Goal: Information Seeking & Learning: Learn about a topic

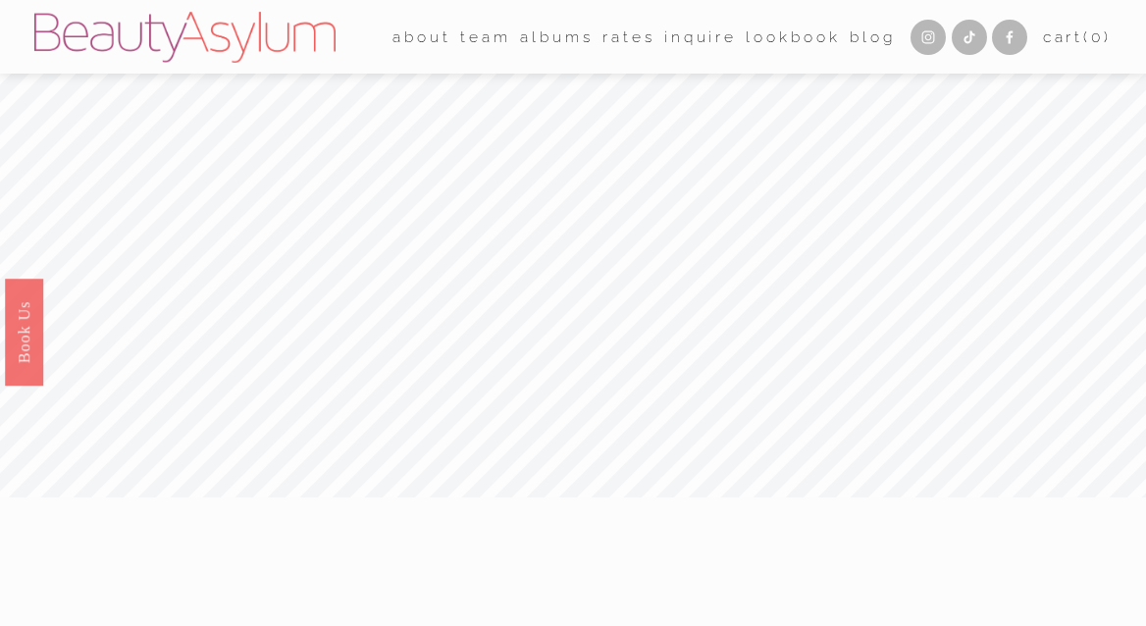
click at [766, 46] on link "Lookbook" at bounding box center [793, 37] width 94 height 30
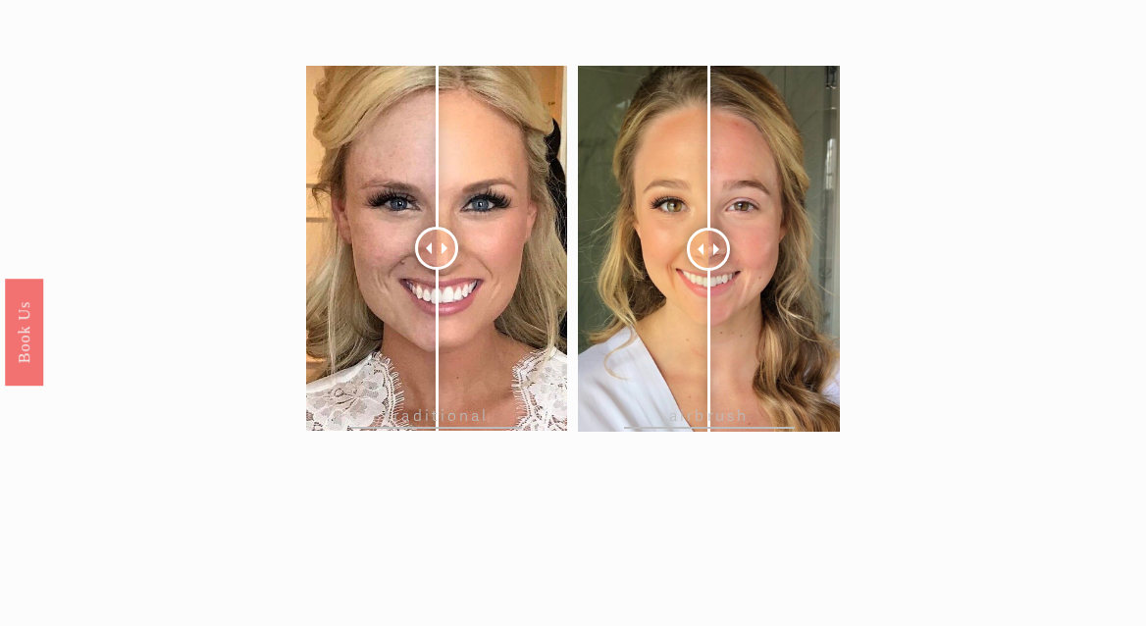
scroll to position [1884, 0]
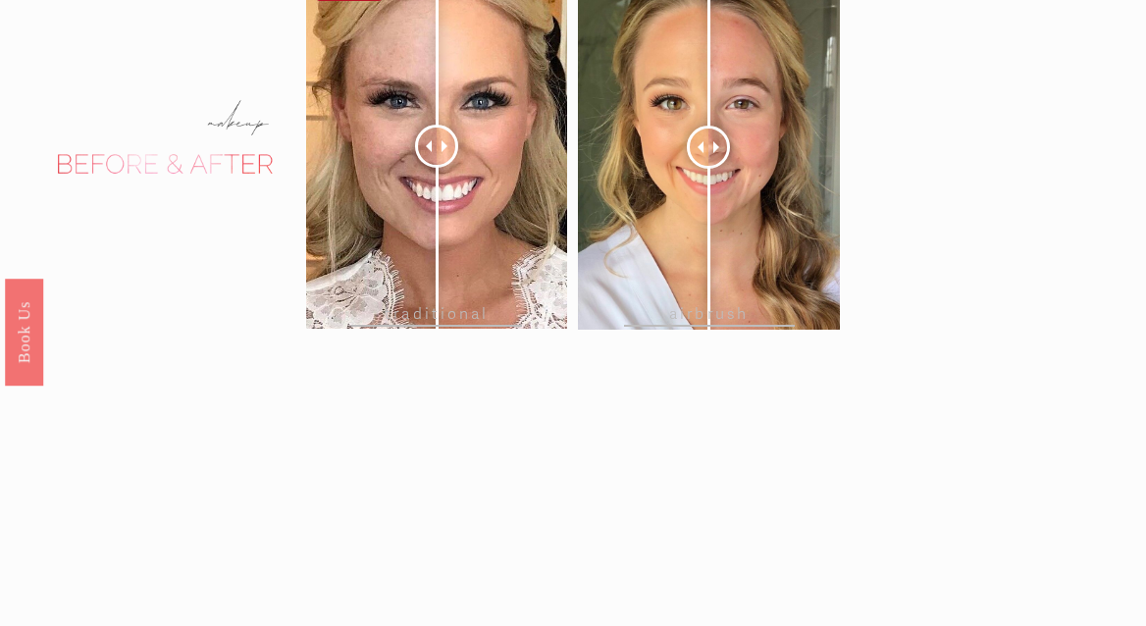
click at [447, 143] on span at bounding box center [448, 146] width 12 height 12
click at [446, 144] on span at bounding box center [448, 146] width 12 height 12
click at [421, 146] on span at bounding box center [426, 146] width 12 height 12
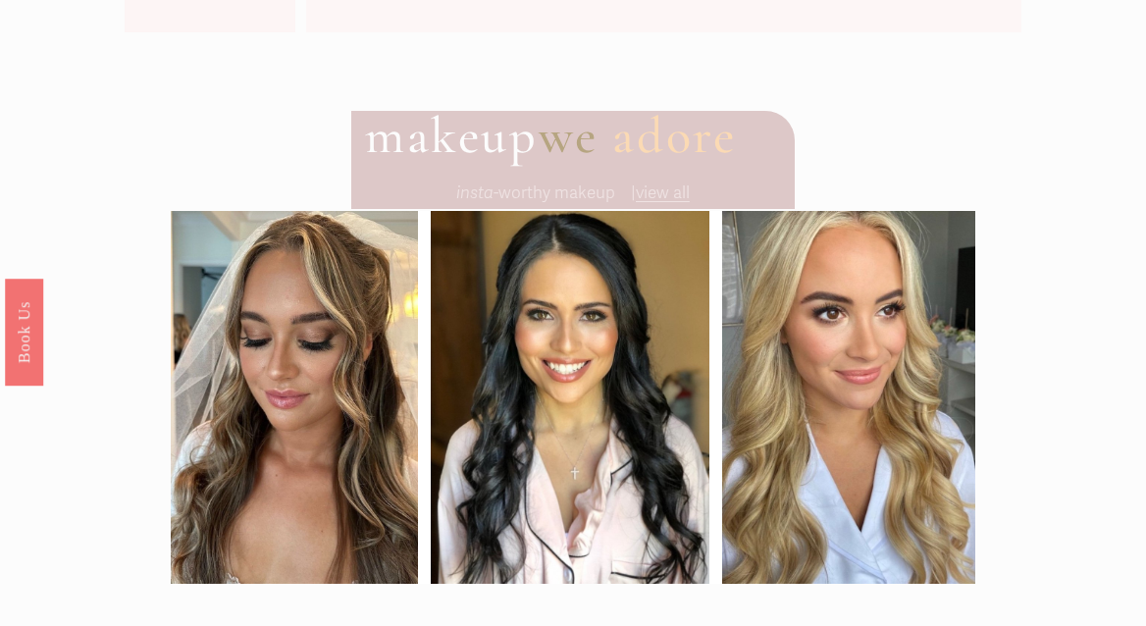
scroll to position [1075, 0]
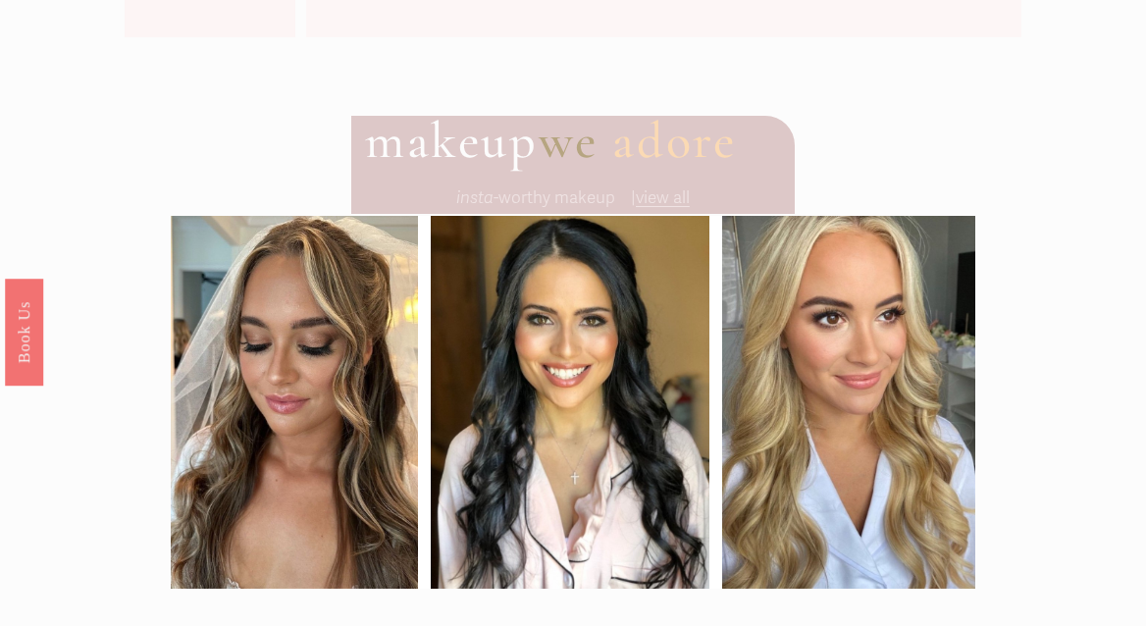
click at [664, 197] on span "view all" at bounding box center [663, 197] width 54 height 21
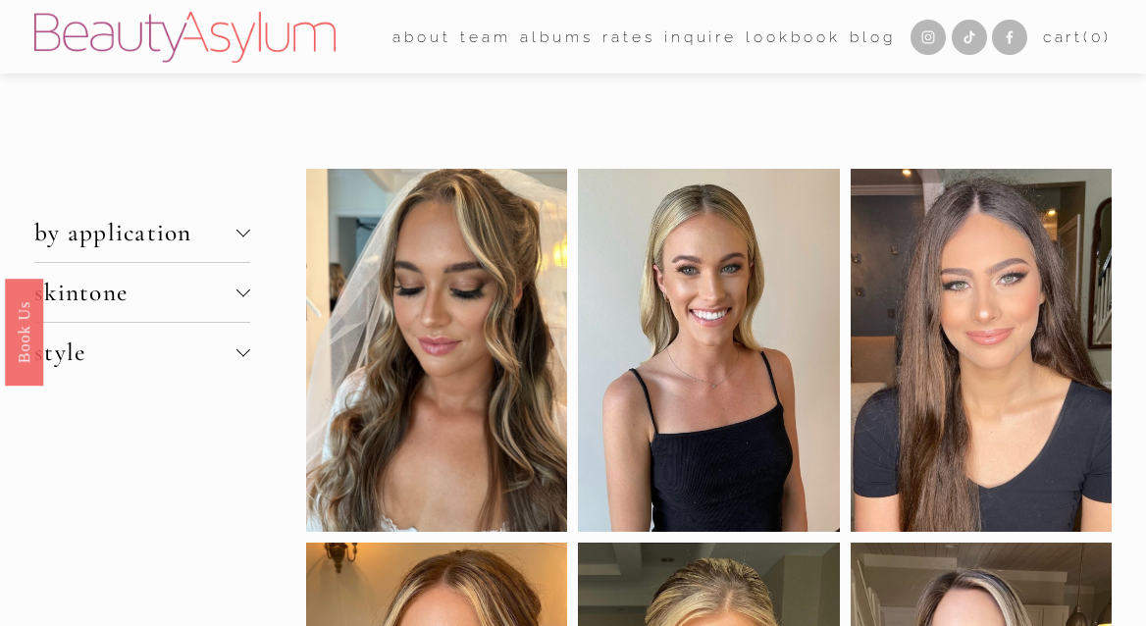
click at [236, 244] on span "by application" at bounding box center [135, 232] width 202 height 29
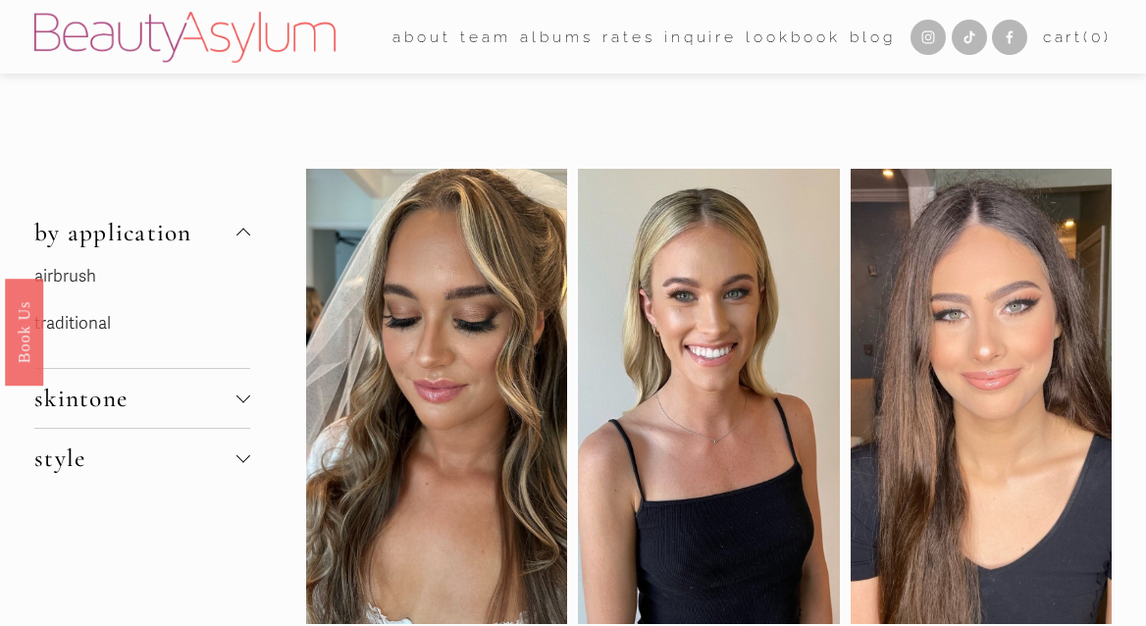
click at [236, 244] on span "by application" at bounding box center [135, 232] width 202 height 29
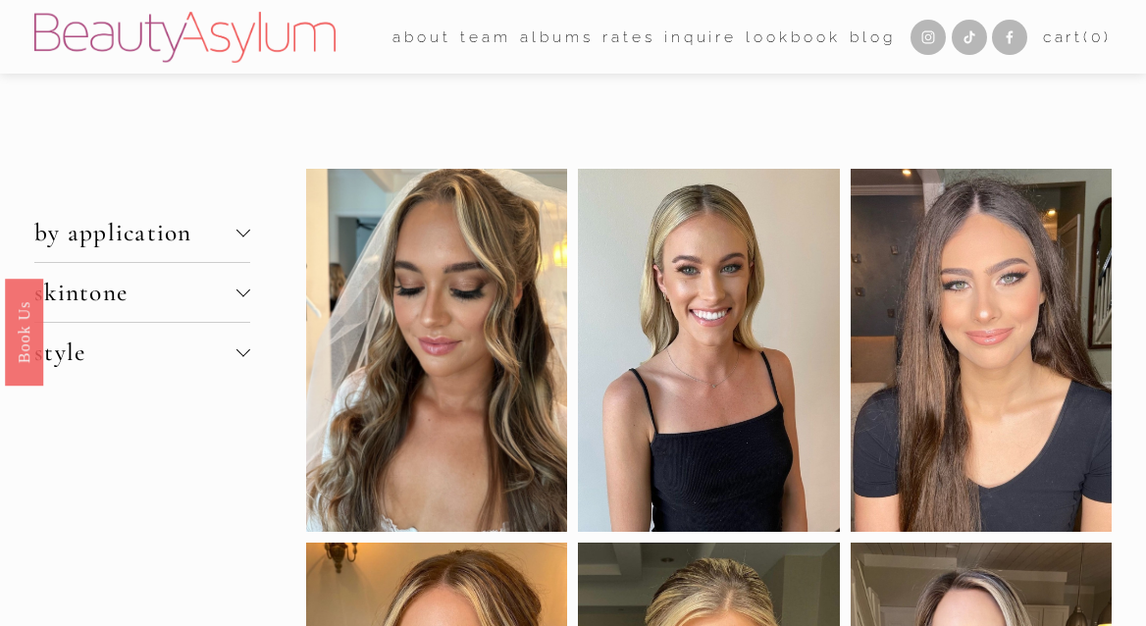
click at [223, 343] on span "style" at bounding box center [135, 352] width 202 height 29
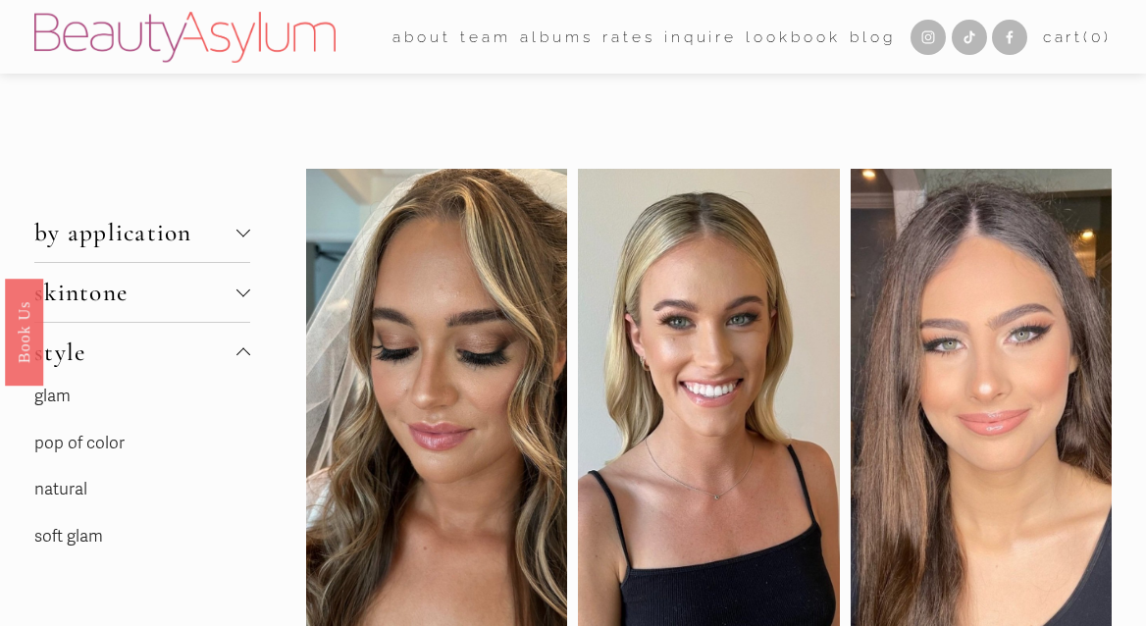
click at [78, 486] on link "natural" at bounding box center [60, 489] width 53 height 21
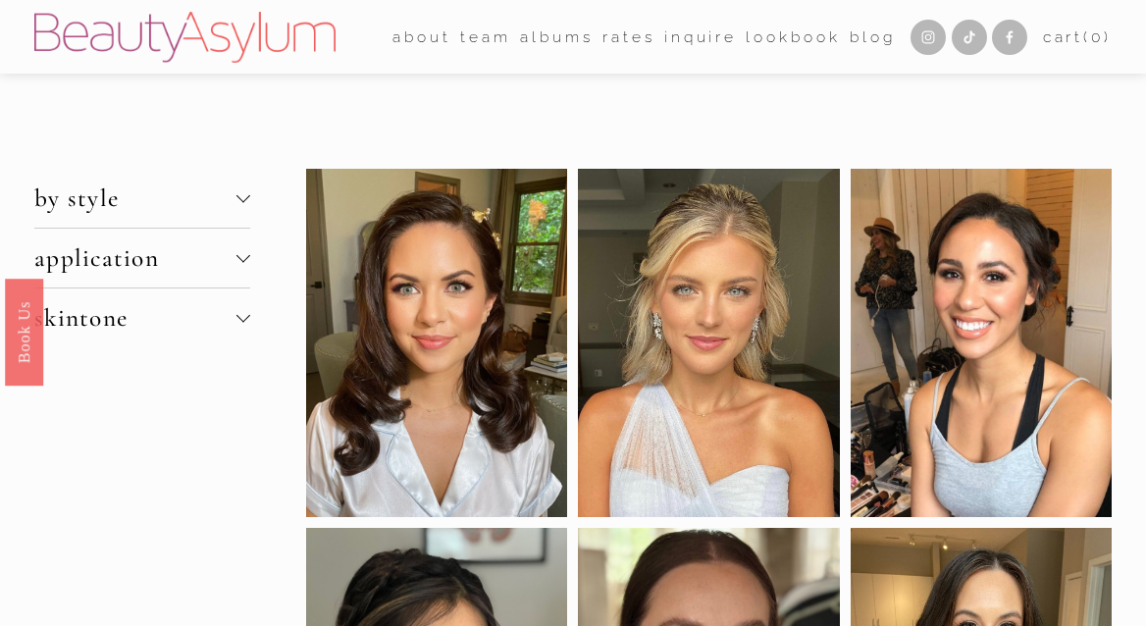
click at [249, 295] on button "skintone" at bounding box center [142, 318] width 216 height 59
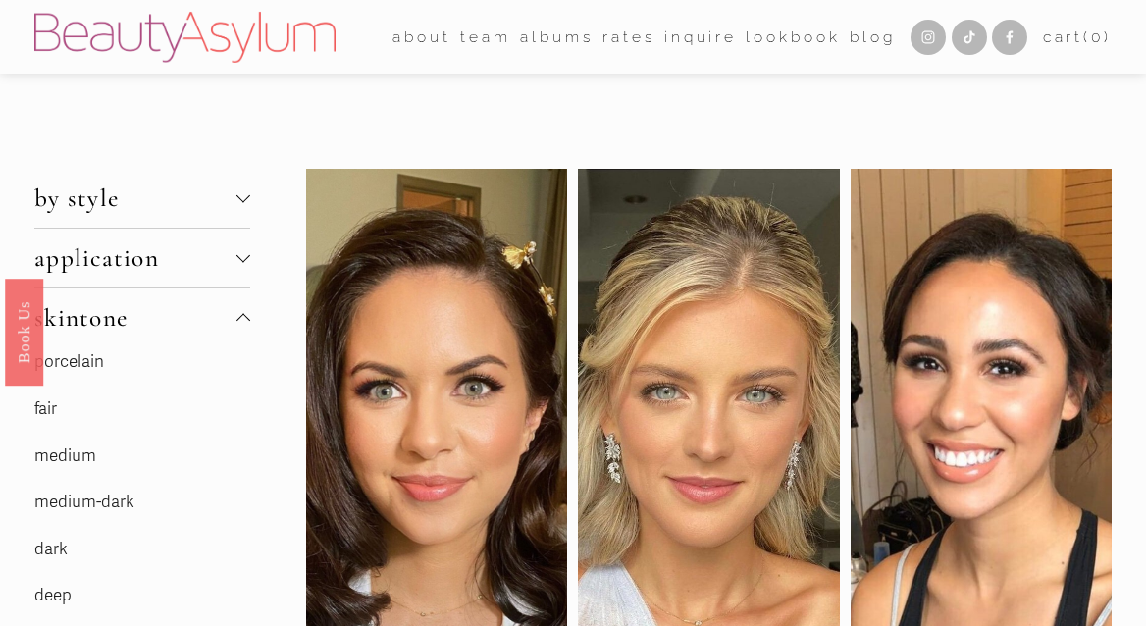
click at [247, 247] on button "application" at bounding box center [142, 258] width 216 height 59
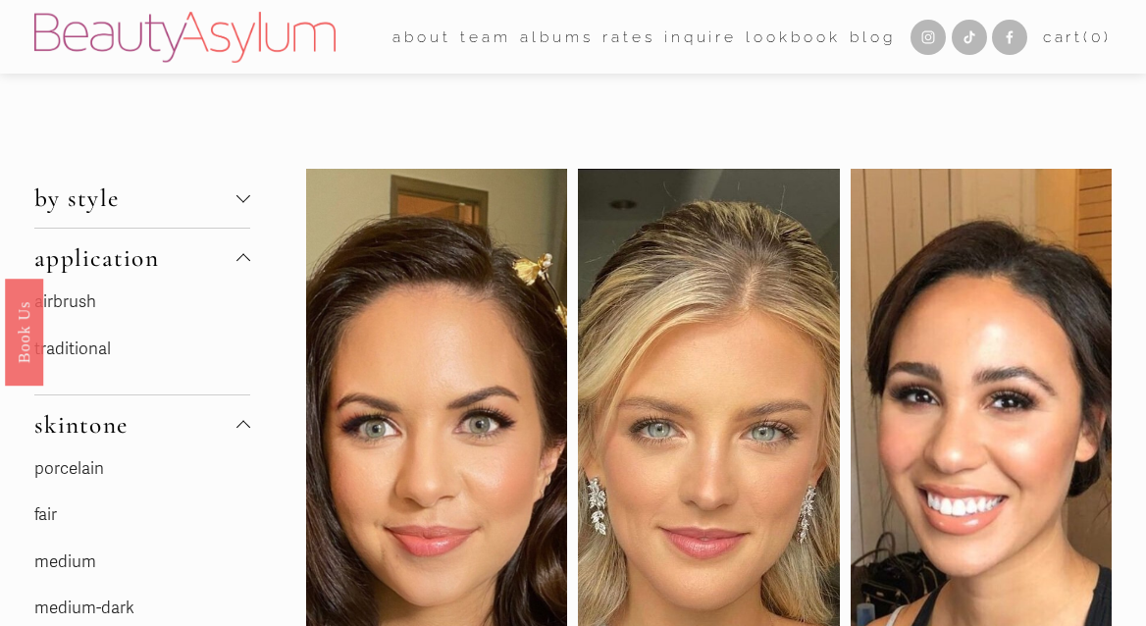
click at [247, 247] on button "application" at bounding box center [142, 258] width 216 height 59
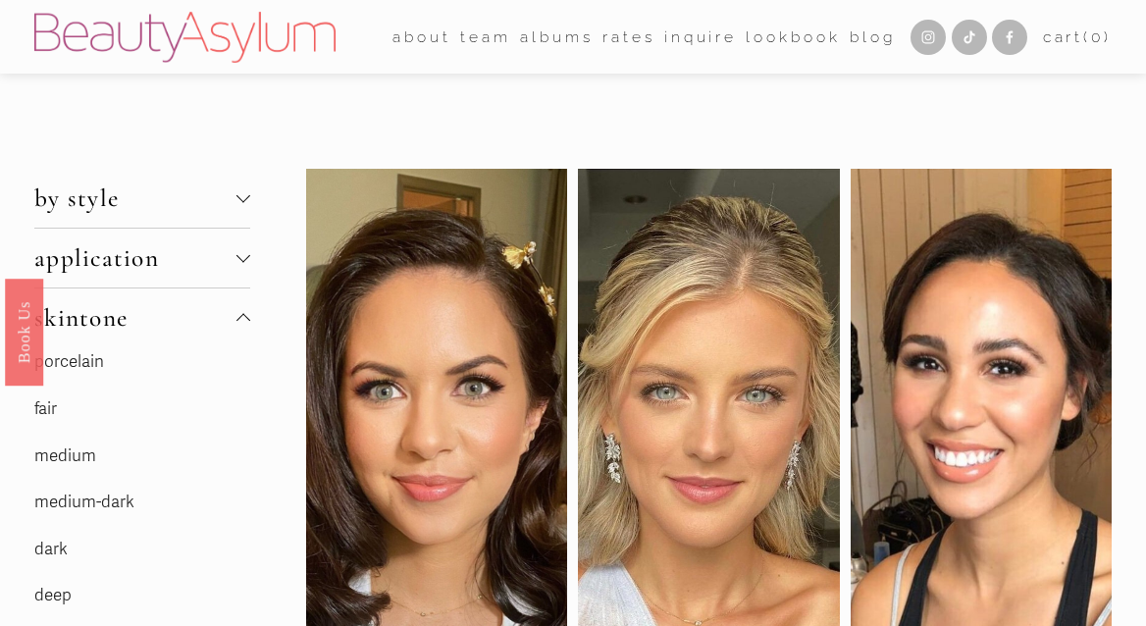
click at [240, 190] on div at bounding box center [244, 196] width 14 height 14
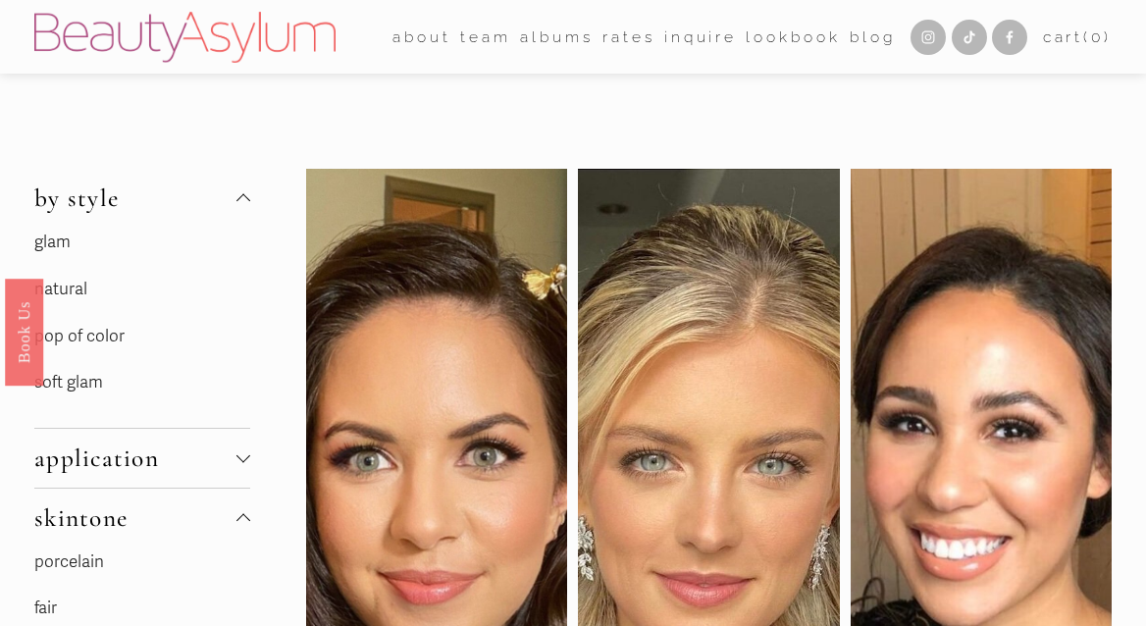
click at [99, 331] on link "pop of color" at bounding box center [79, 336] width 90 height 21
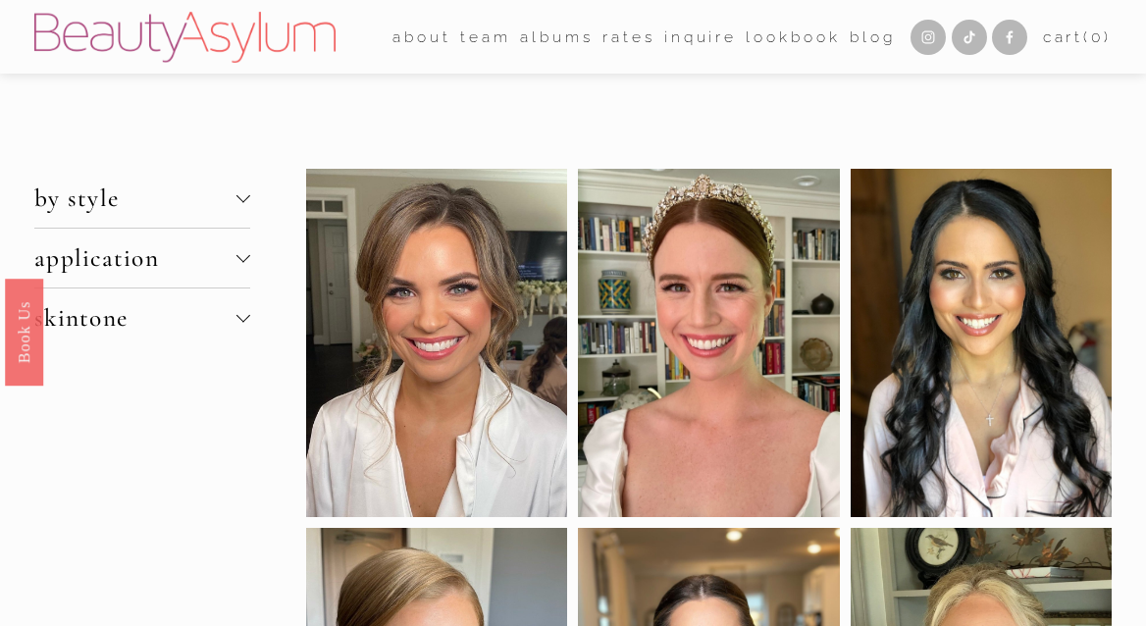
click at [225, 200] on span "by style" at bounding box center [135, 198] width 202 height 29
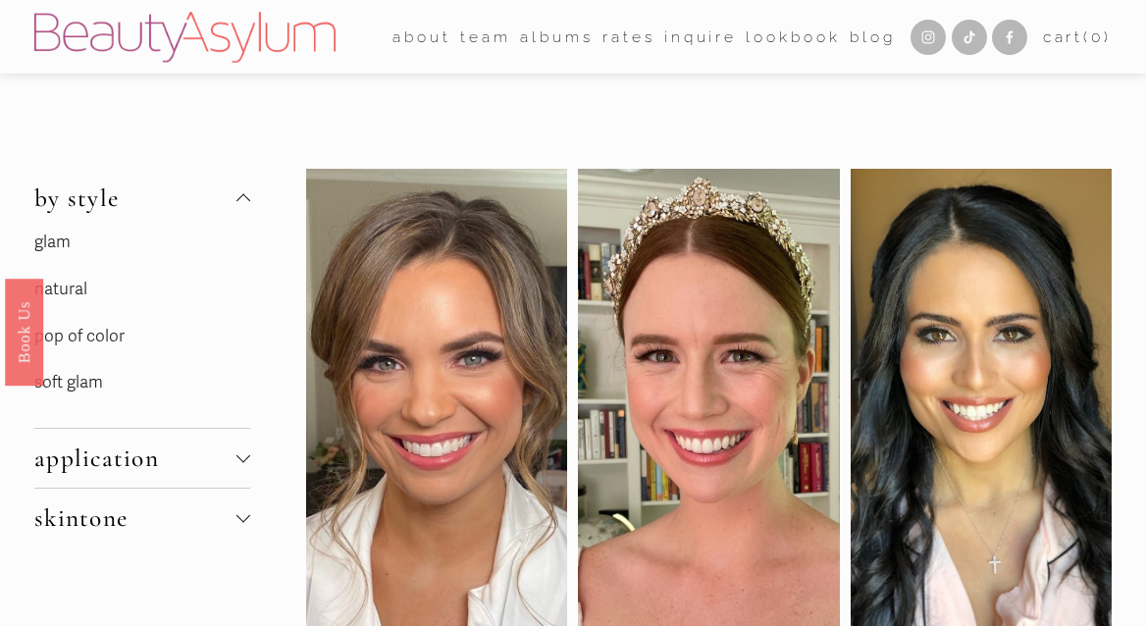
click at [54, 254] on p "glam" at bounding box center [142, 243] width 216 height 30
click at [54, 248] on link "glam" at bounding box center [52, 242] width 36 height 21
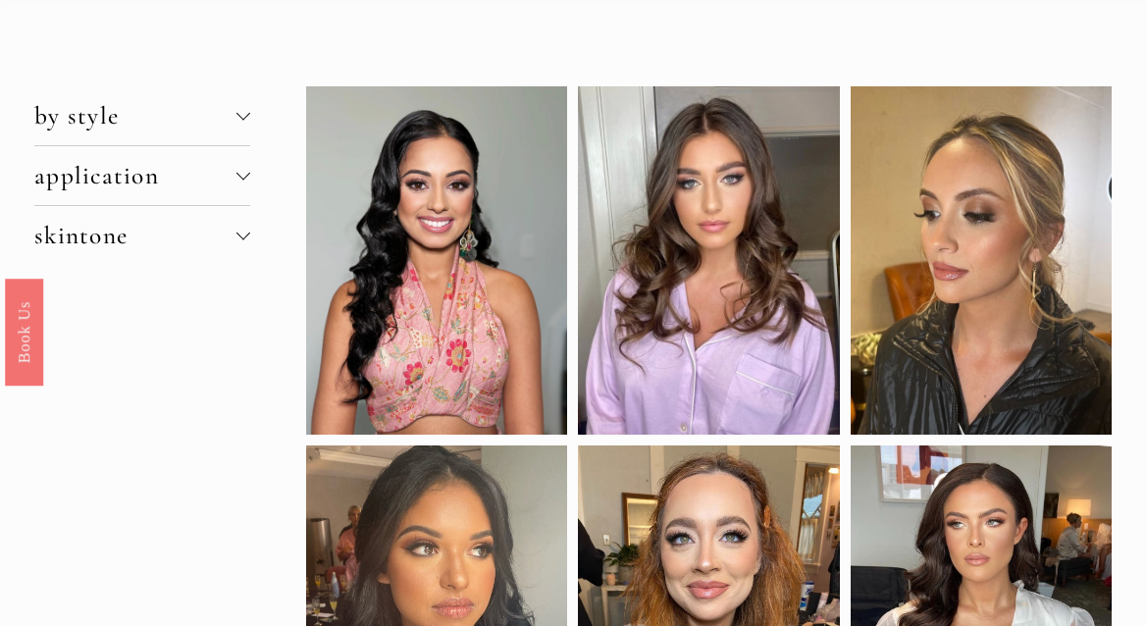
scroll to position [26, 0]
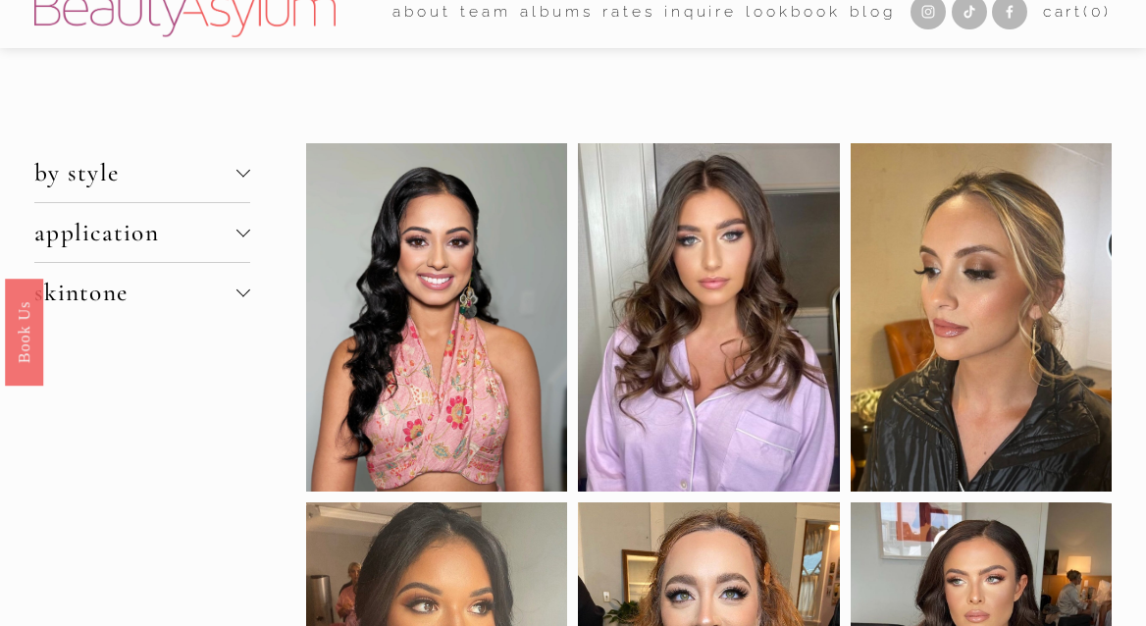
click at [241, 165] on div at bounding box center [244, 171] width 14 height 14
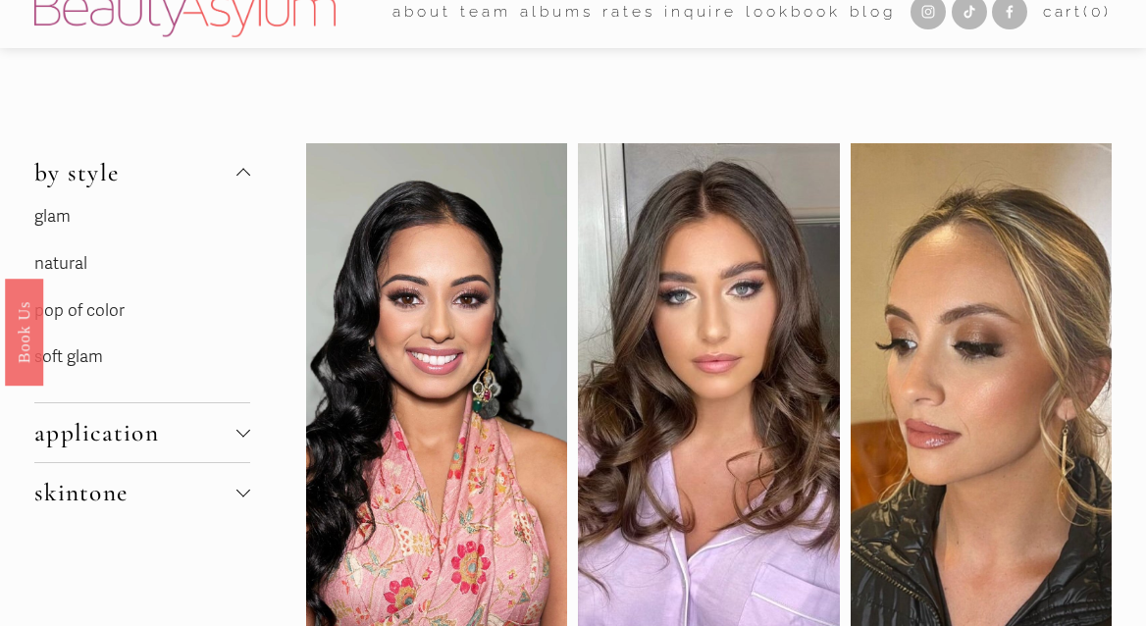
click at [69, 278] on p "natural" at bounding box center [142, 264] width 216 height 30
click at [70, 260] on link "natural" at bounding box center [60, 263] width 53 height 21
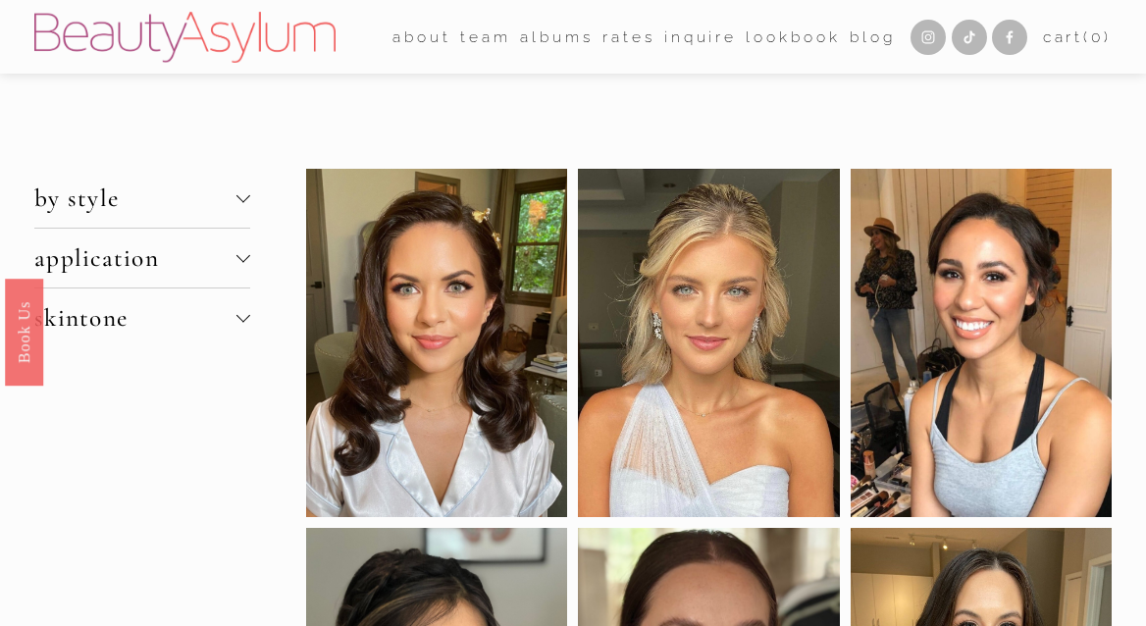
click at [611, 35] on link "Rates" at bounding box center [629, 37] width 53 height 30
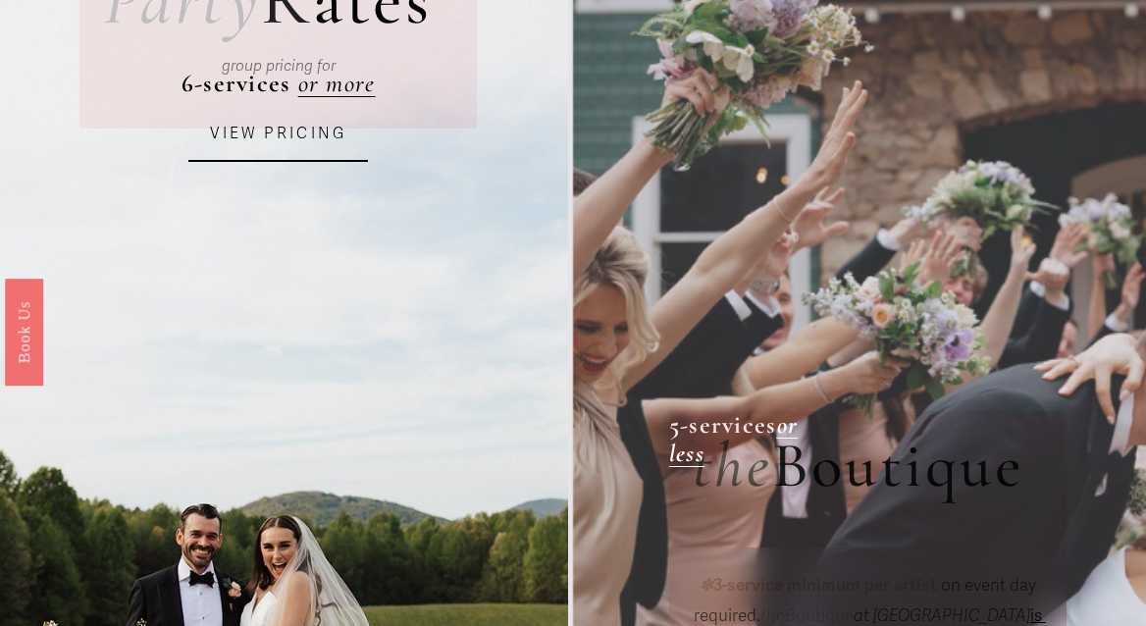
scroll to position [140, 0]
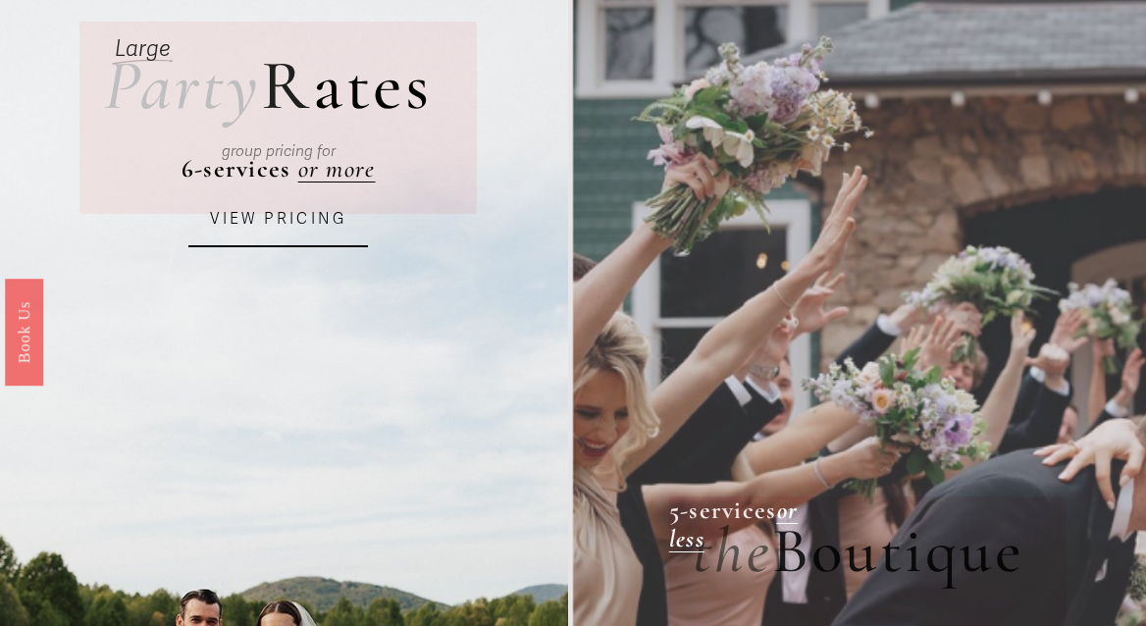
click at [294, 208] on link "VIEW PRICING" at bounding box center [278, 219] width 180 height 55
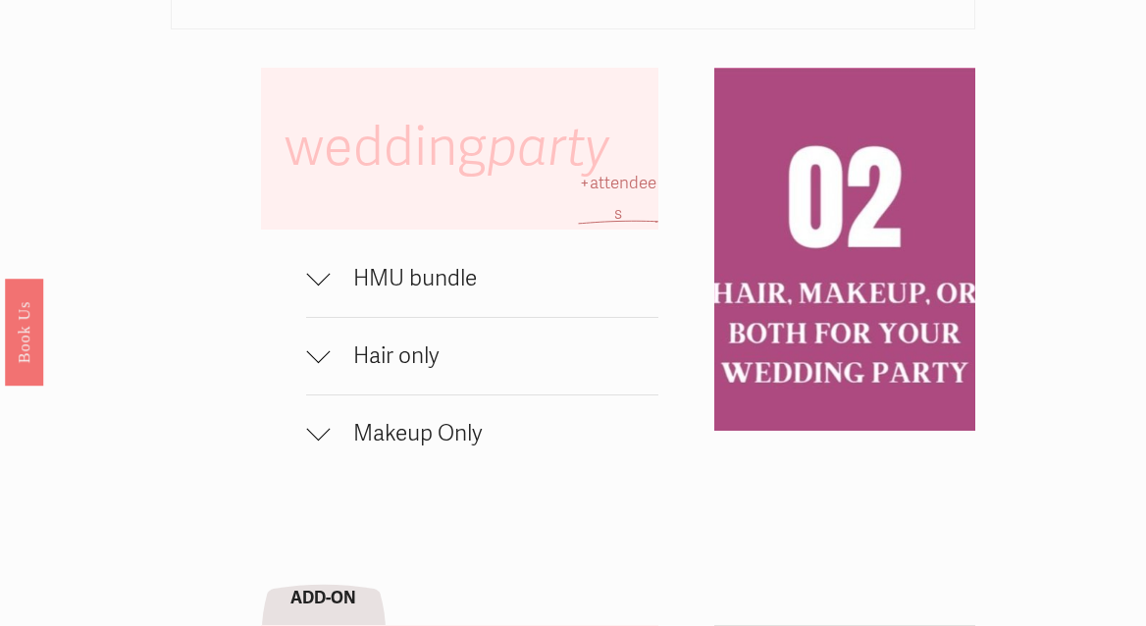
scroll to position [1084, 0]
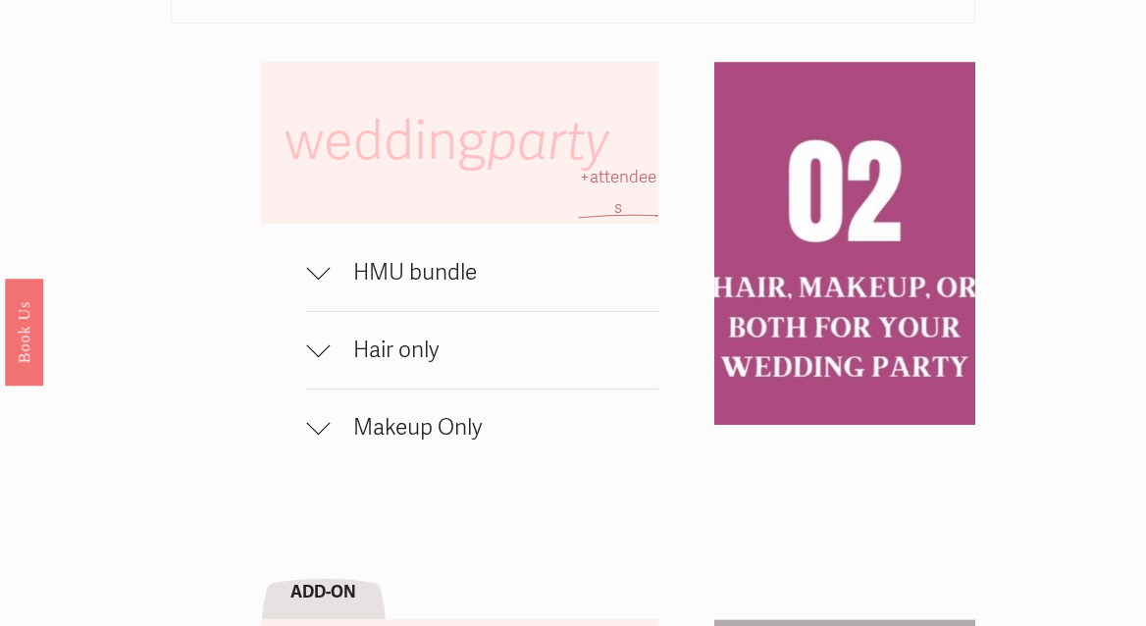
click at [398, 267] on span "HMU bundle" at bounding box center [494, 272] width 329 height 27
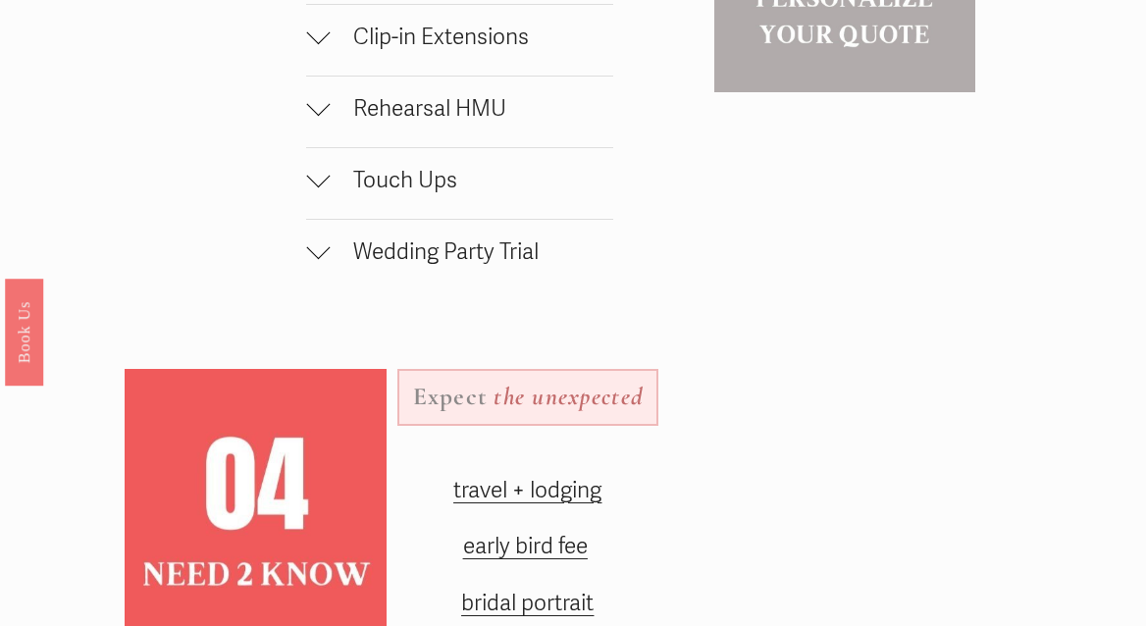
scroll to position [2199, 0]
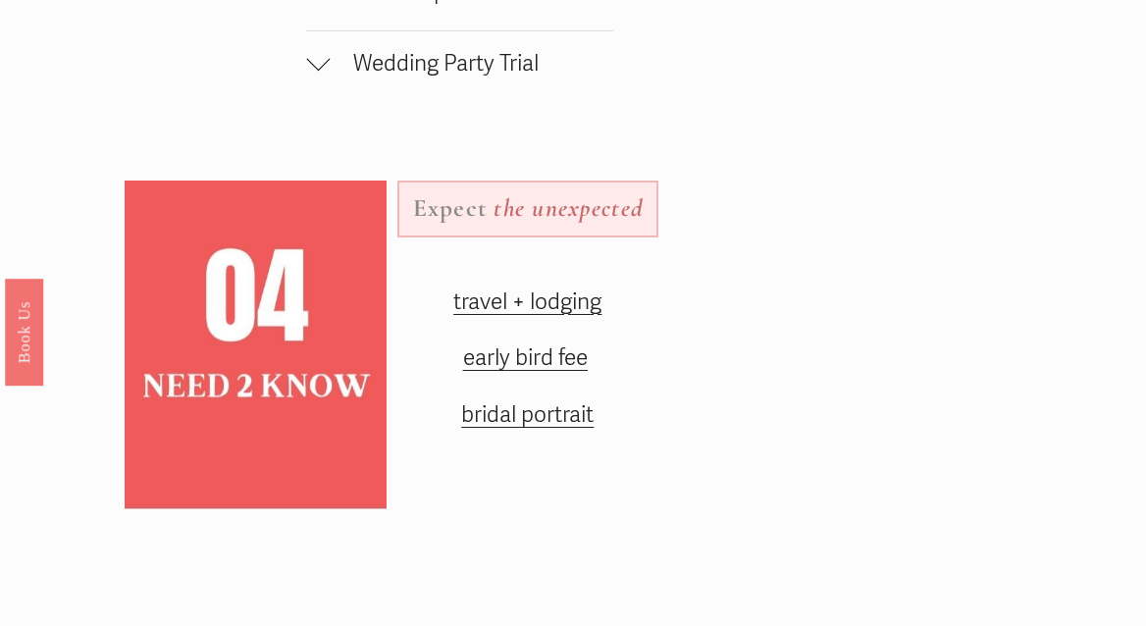
click at [489, 359] on span "early bird fee" at bounding box center [525, 358] width 125 height 27
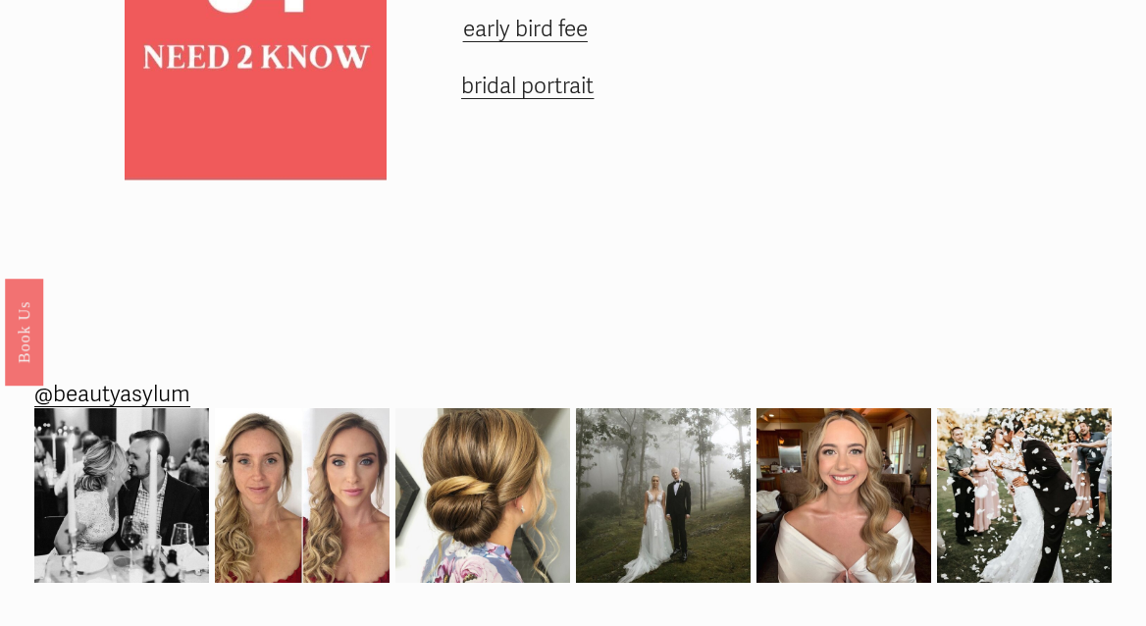
scroll to position [2700, 0]
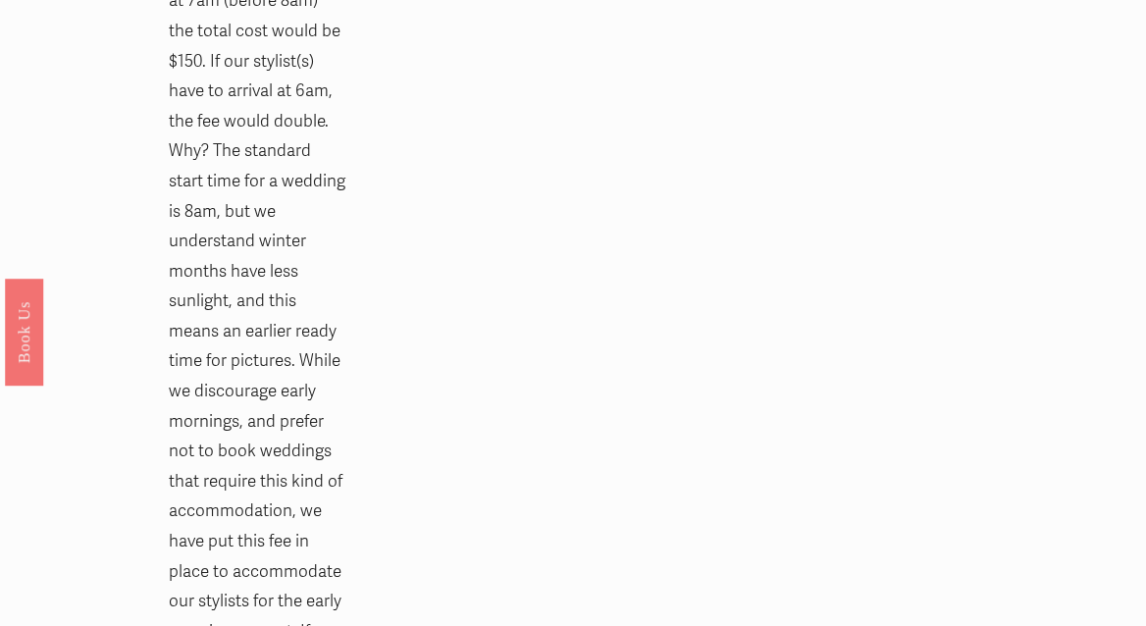
scroll to position [2498, 0]
